Goal: Task Accomplishment & Management: Manage account settings

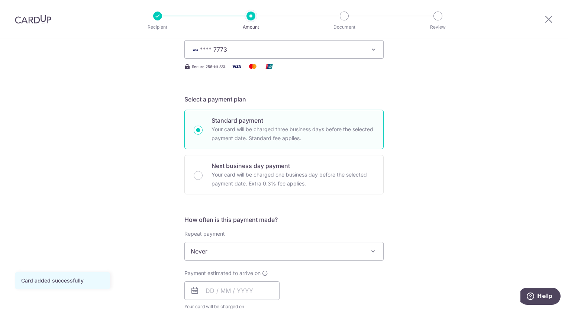
scroll to position [186, 0]
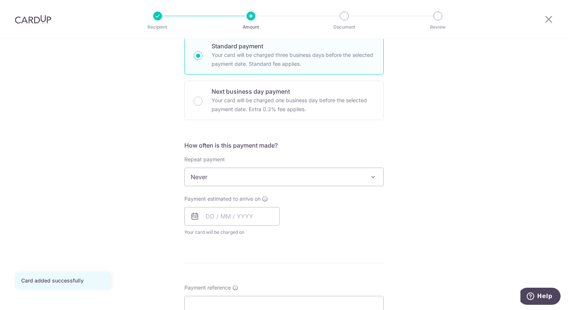
click at [366, 181] on span "Never" at bounding box center [284, 177] width 198 height 18
click at [440, 181] on div "Tell us more about your payment Enter payment amount SGD 342.00 342.00 Card add…" at bounding box center [284, 189] width 568 height 672
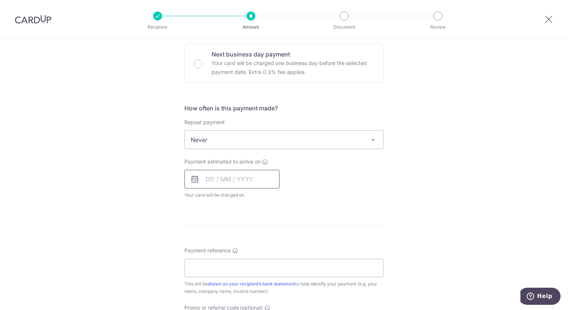
click at [257, 181] on input "text" at bounding box center [231, 179] width 95 height 19
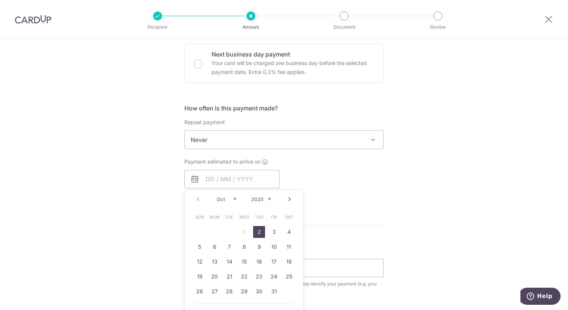
click at [450, 182] on div "Tell us more about your payment Enter payment amount SGD 342.00 342.00 Card add…" at bounding box center [284, 152] width 568 height 672
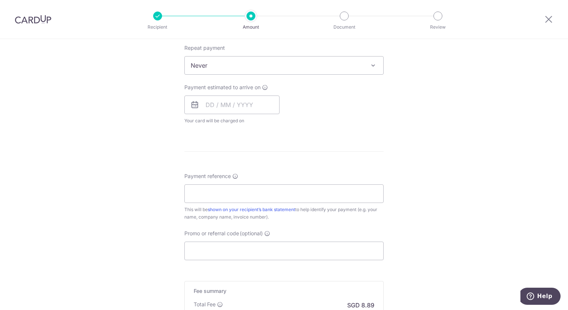
scroll to position [372, 0]
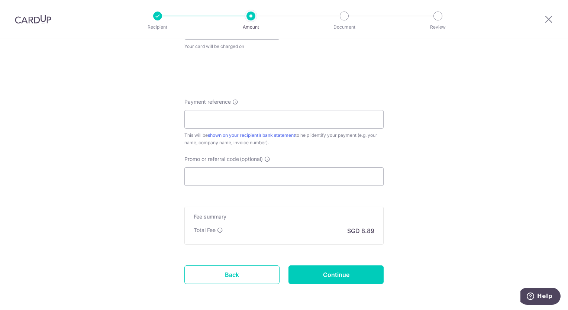
click at [404, 222] on div "Tell us more about your payment Enter payment amount SGD 342.00 342.00 Card add…" at bounding box center [284, 3] width 568 height 672
click at [349, 115] on input "Payment reference" at bounding box center [283, 119] width 199 height 19
type input "C"
type input "1st Deposit - [PERSON_NAME] ([DATE])"
click at [431, 127] on div "Tell us more about your payment Enter payment amount SGD 342.00 342.00 Card add…" at bounding box center [284, 3] width 568 height 672
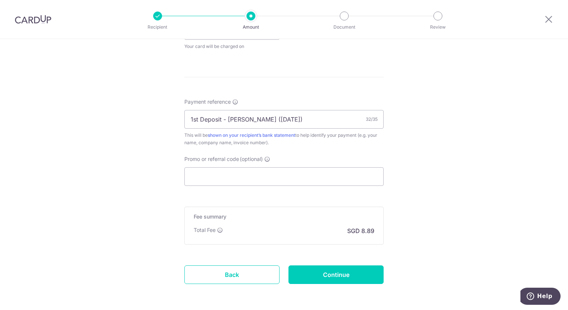
scroll to position [223, 0]
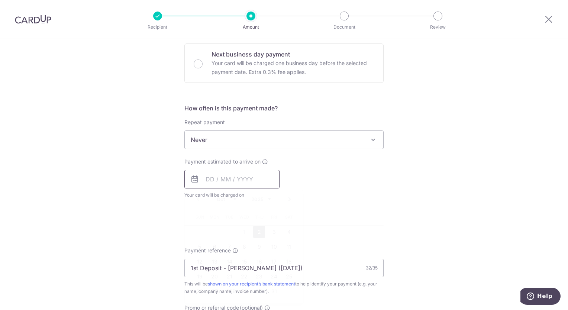
click at [209, 176] on input "text" at bounding box center [231, 179] width 95 height 19
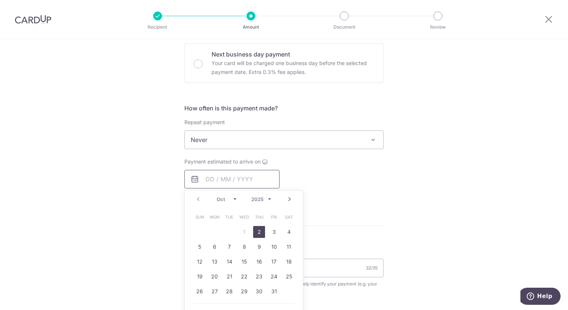
scroll to position [260, 0]
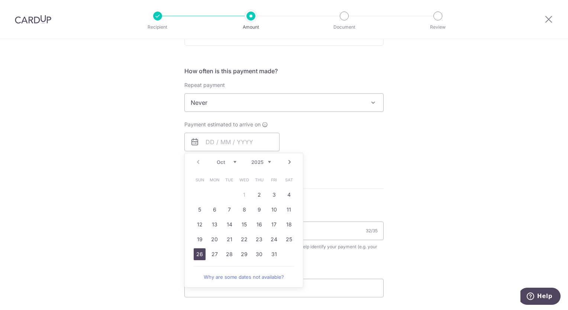
drag, startPoint x: 197, startPoint y: 254, endPoint x: 302, endPoint y: 240, distance: 106.1
click at [197, 254] on link "26" at bounding box center [200, 254] width 12 height 12
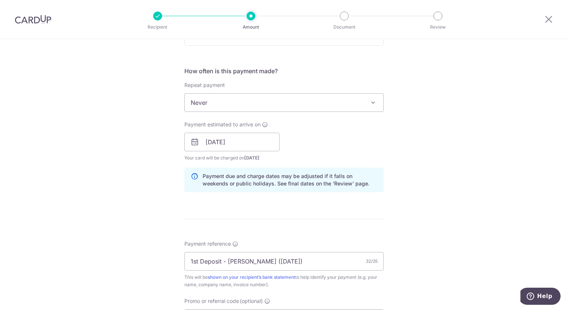
click at [458, 191] on div "Tell us more about your payment Enter payment amount SGD 342.00 342.00 Card add…" at bounding box center [284, 130] width 568 height 703
click at [249, 143] on input "26/10/2025" at bounding box center [231, 142] width 95 height 19
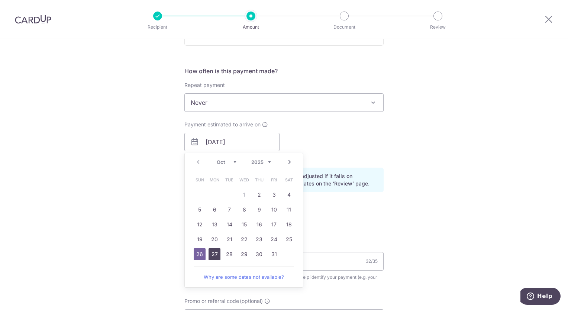
click at [215, 254] on link "27" at bounding box center [214, 254] width 12 height 12
type input "[DATE]"
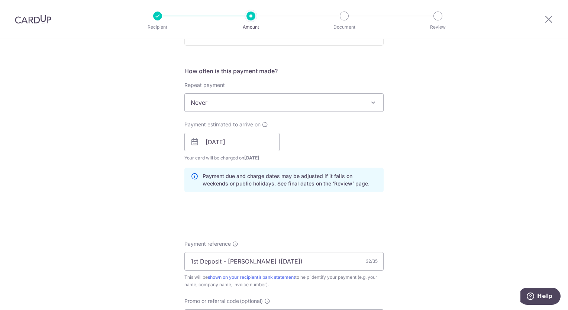
click at [450, 169] on div "Tell us more about your payment Enter payment amount SGD 342.00 342.00 Card add…" at bounding box center [284, 130] width 568 height 703
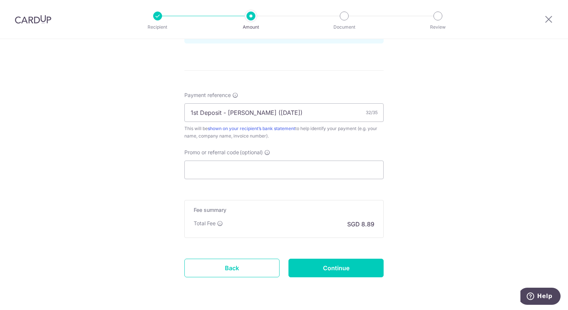
scroll to position [431, 0]
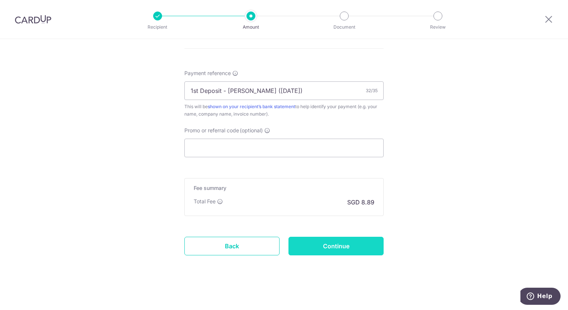
click at [367, 242] on input "Continue" at bounding box center [335, 246] width 95 height 19
type input "Create Schedule"
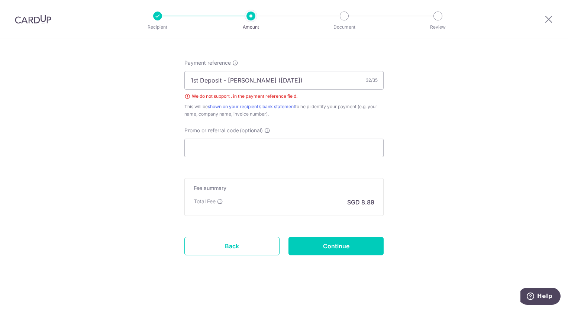
scroll to position [404, 0]
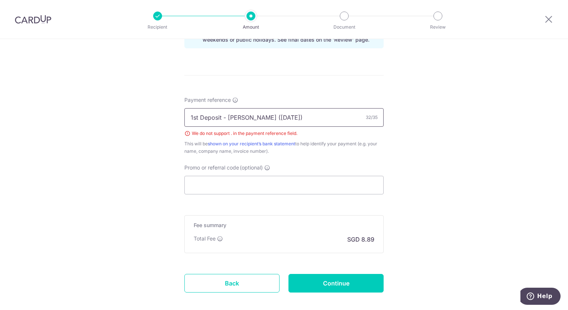
click at [255, 118] on input "1st Deposit - [PERSON_NAME] ([DATE])" at bounding box center [283, 117] width 199 height 19
type input "1st Deposit - Mahdi ([DATE])"
click at [349, 278] on input "Continue" at bounding box center [335, 283] width 95 height 19
type input "Create Schedule"
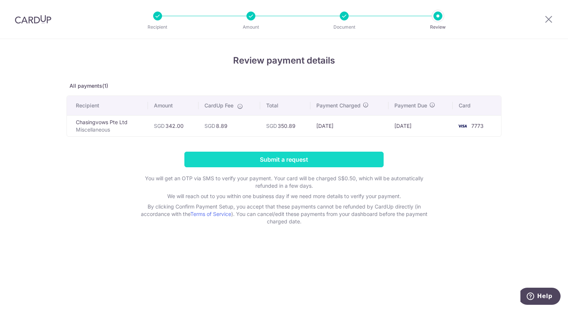
click at [356, 159] on input "Submit a request" at bounding box center [283, 160] width 199 height 16
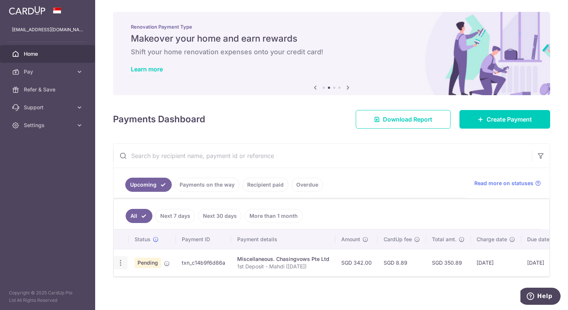
click at [121, 261] on icon "button" at bounding box center [121, 263] width 8 height 8
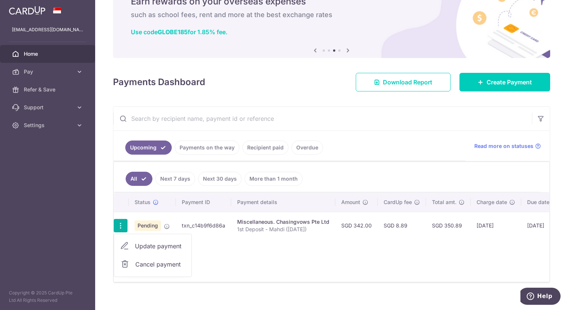
click at [152, 249] on span "Update payment" at bounding box center [160, 246] width 51 height 9
radio input "true"
type input "342.00"
type input "27/10/2025"
type input "1st Deposit - Mahdi (26 Oct 2025)"
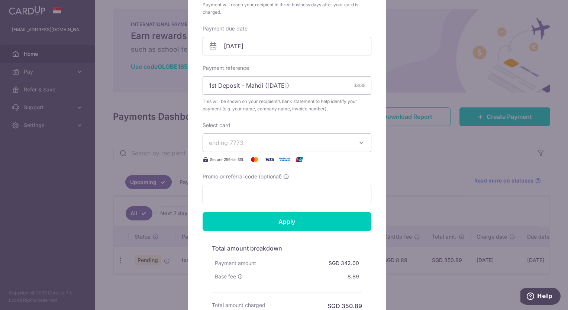
scroll to position [180, 0]
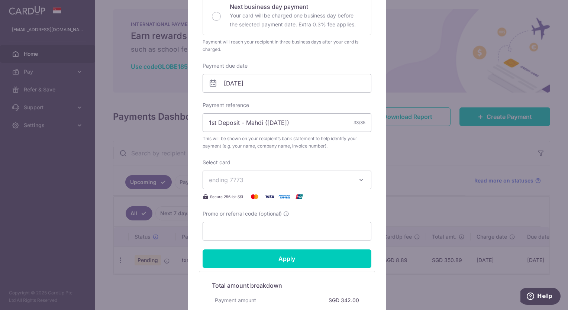
click at [257, 178] on span "ending 7773" at bounding box center [280, 179] width 143 height 9
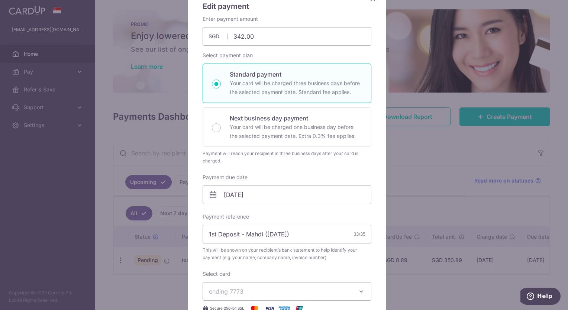
scroll to position [0, 0]
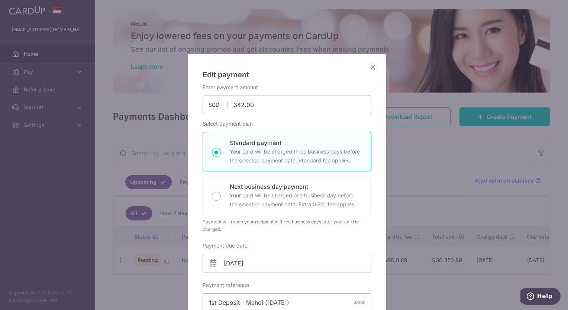
click at [369, 66] on icon "Close" at bounding box center [372, 66] width 9 height 9
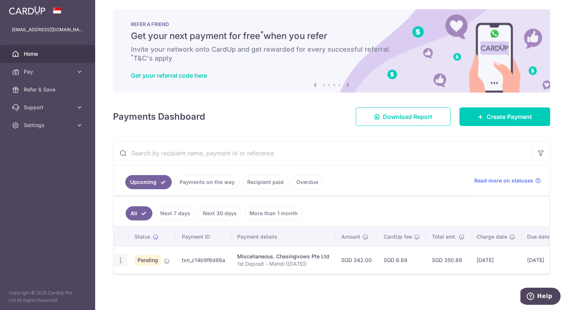
click at [119, 257] on icon "button" at bounding box center [121, 260] width 8 height 8
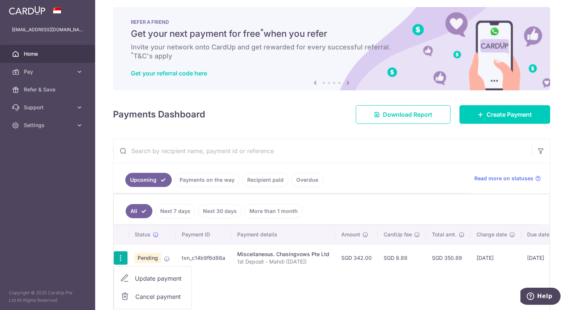
click at [149, 294] on span "Cancel payment" at bounding box center [160, 296] width 50 height 9
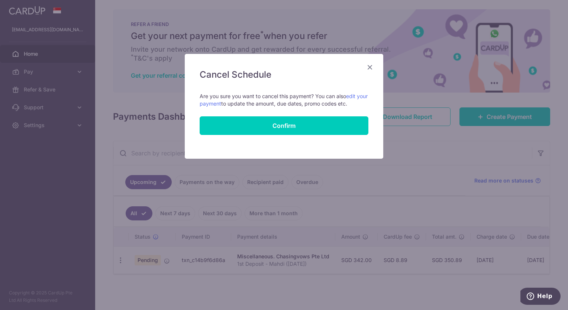
click at [372, 67] on icon "Close" at bounding box center [369, 66] width 9 height 9
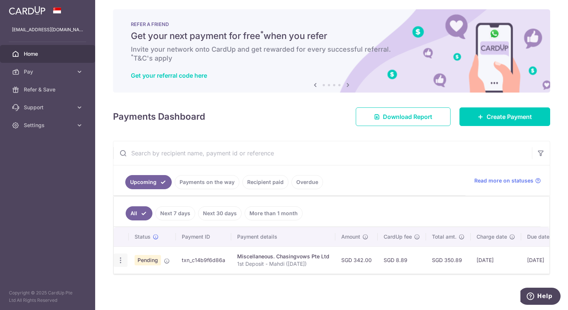
click at [118, 258] on icon "button" at bounding box center [121, 260] width 8 height 8
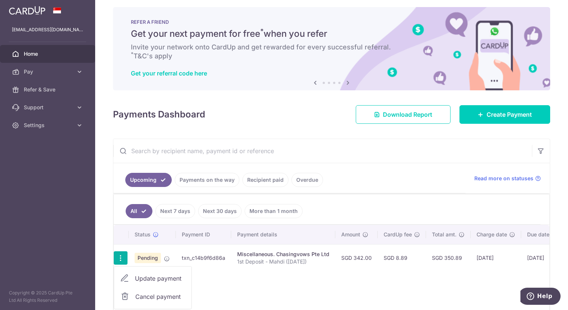
click at [146, 280] on span "Update payment" at bounding box center [160, 278] width 51 height 9
radio input "true"
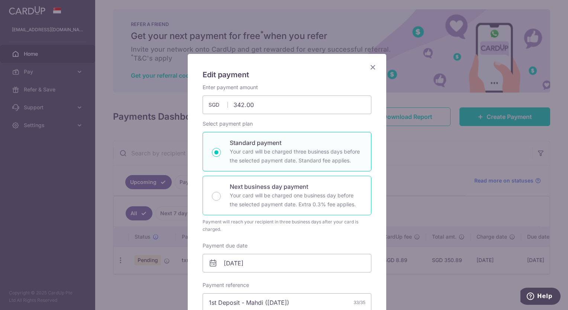
scroll to position [111, 0]
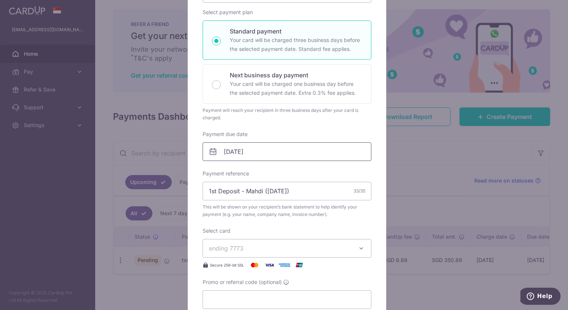
click at [263, 155] on input "[DATE]" at bounding box center [286, 151] width 169 height 19
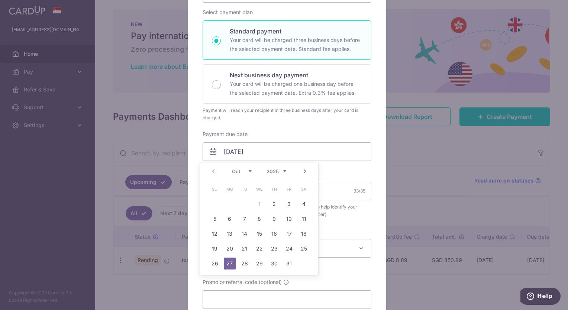
click at [250, 171] on select "Oct Nov Dec" at bounding box center [242, 171] width 20 height 6
click at [215, 171] on div "Prev Next Oct Nov Dec 2025 2026 2027 2028 2029 2030 2031 2032 2033 2034 2035" at bounding box center [259, 171] width 118 height 18
click at [302, 172] on link "Next" at bounding box center [304, 171] width 9 height 9
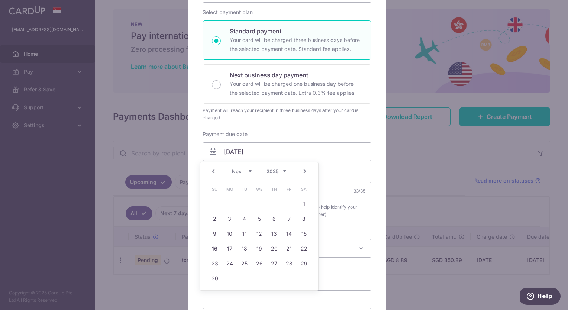
click at [214, 171] on link "Prev" at bounding box center [213, 171] width 9 height 9
click at [214, 171] on div "Prev Next Oct Nov Dec 2025 2026 2027 2028 2029 2030 2031 2032 2033 2034 2035" at bounding box center [259, 171] width 118 height 18
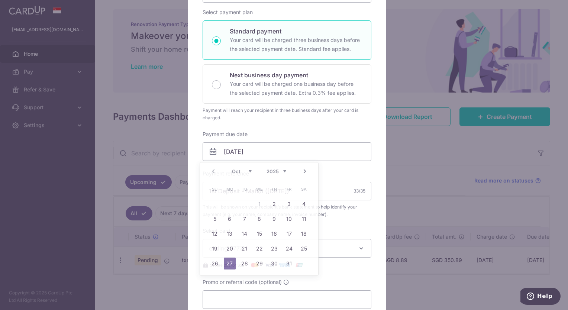
click at [309, 132] on div "Payment due date 27/10/2025 Your card will be charged on" at bounding box center [286, 145] width 169 height 30
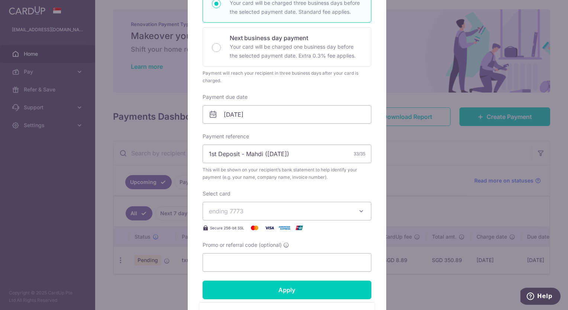
scroll to position [37, 0]
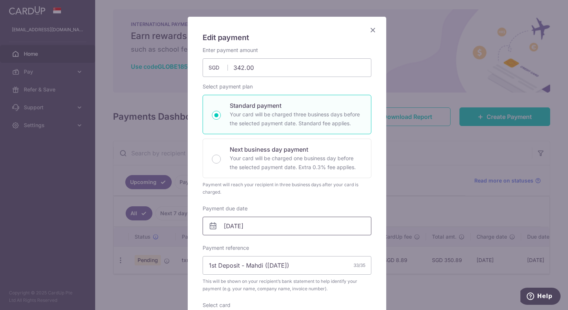
click at [272, 229] on input "[DATE]" at bounding box center [286, 226] width 169 height 19
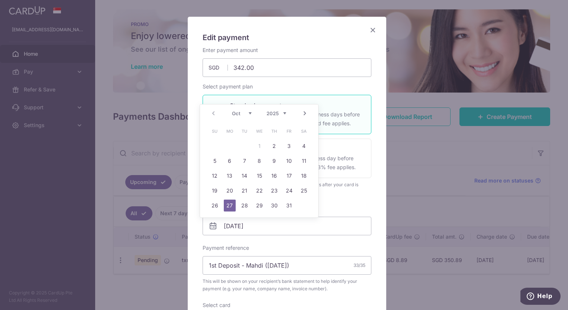
click at [249, 113] on select "Oct Nov Dec" at bounding box center [242, 113] width 20 height 6
click at [266, 126] on th "We" at bounding box center [259, 131] width 15 height 15
click at [271, 143] on link "2" at bounding box center [274, 146] width 12 height 12
type input "02/10/2025"
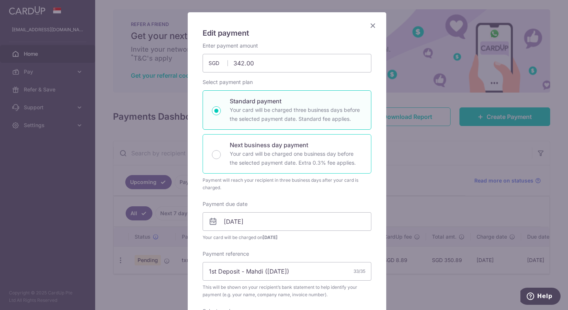
scroll to position [4, 0]
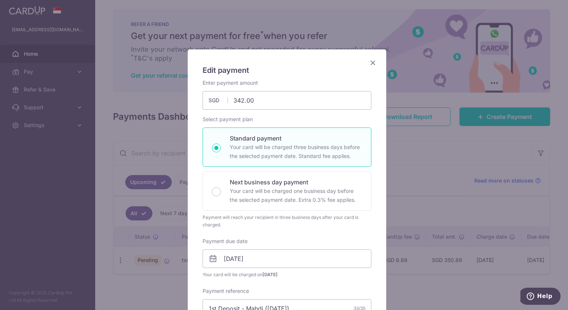
click at [372, 64] on icon "Close" at bounding box center [372, 62] width 9 height 9
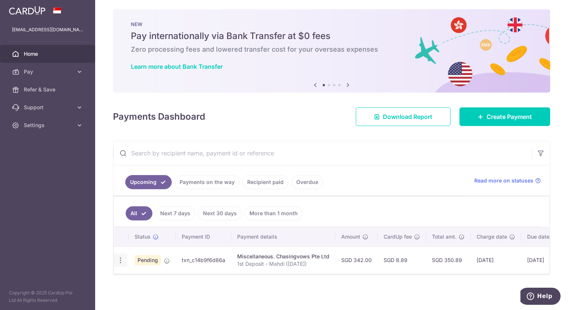
click at [119, 262] on div "Update payment Cancel payment" at bounding box center [121, 260] width 14 height 14
click at [123, 256] on icon "button" at bounding box center [121, 260] width 8 height 8
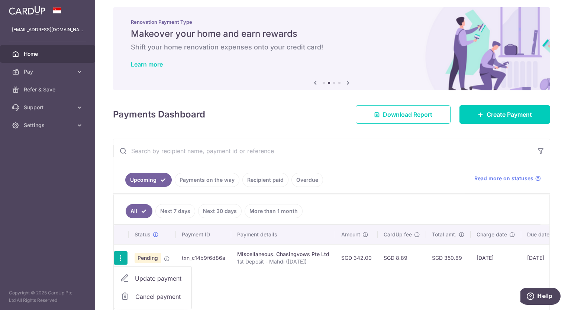
click at [145, 293] on span "Cancel payment" at bounding box center [160, 296] width 50 height 9
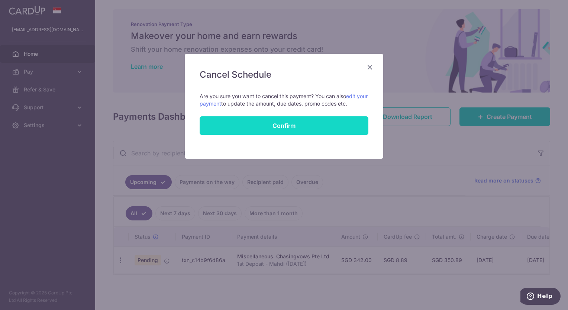
click at [279, 124] on button "Confirm" at bounding box center [284, 125] width 169 height 19
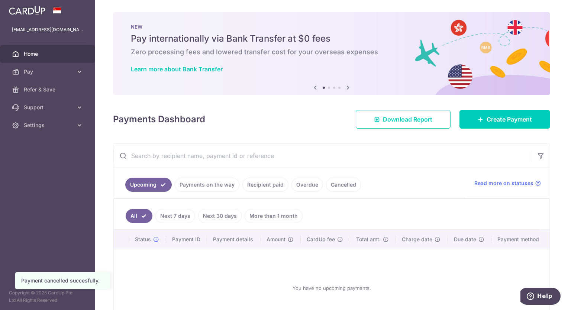
click at [320, 130] on div "× Pause Schedule Pause all future payments in this series Pause just this one p…" at bounding box center [331, 155] width 473 height 310
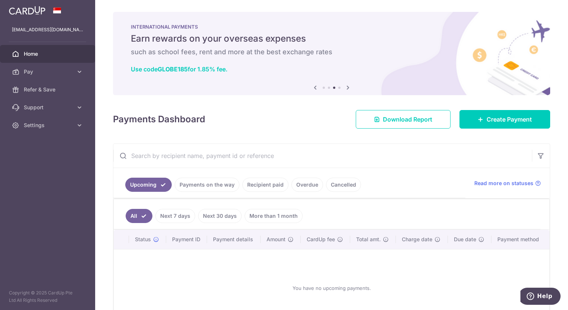
click at [274, 120] on div "Payments Dashboard Download Report Create Payment" at bounding box center [331, 118] width 437 height 22
